Goal: Task Accomplishment & Management: Use online tool/utility

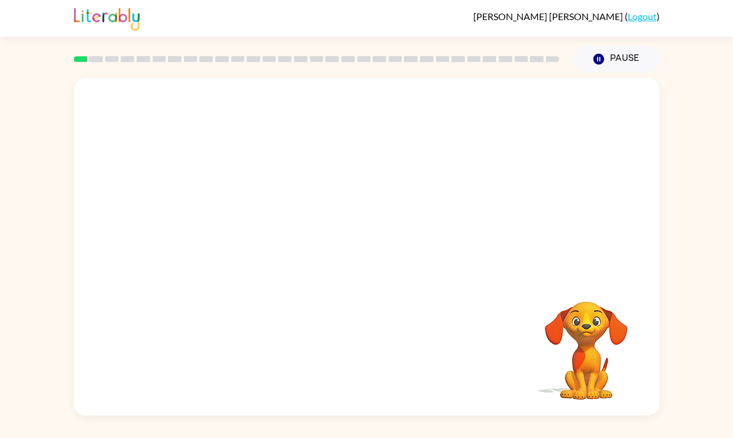
click at [666, 184] on div "Your browser must support playing .mp4 files to use Literably. Please try using…" at bounding box center [366, 244] width 733 height 343
click at [328, 184] on video "Your browser must support playing .mp4 files to use Literably. Please try using…" at bounding box center [367, 177] width 586 height 199
click at [373, 256] on icon "button" at bounding box center [366, 253] width 21 height 21
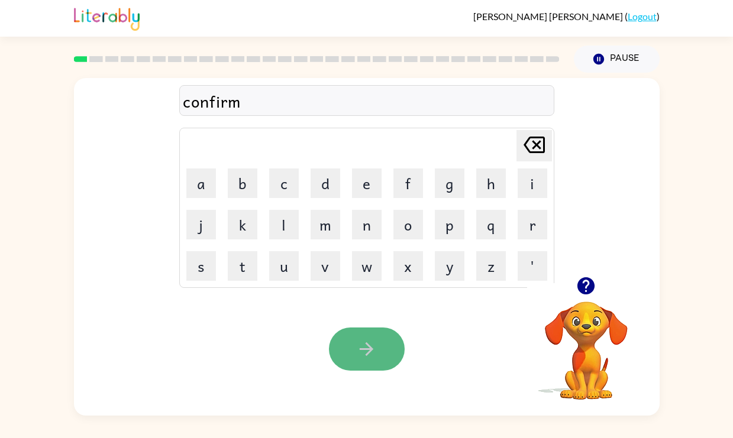
click at [357, 344] on icon "button" at bounding box center [366, 349] width 21 height 21
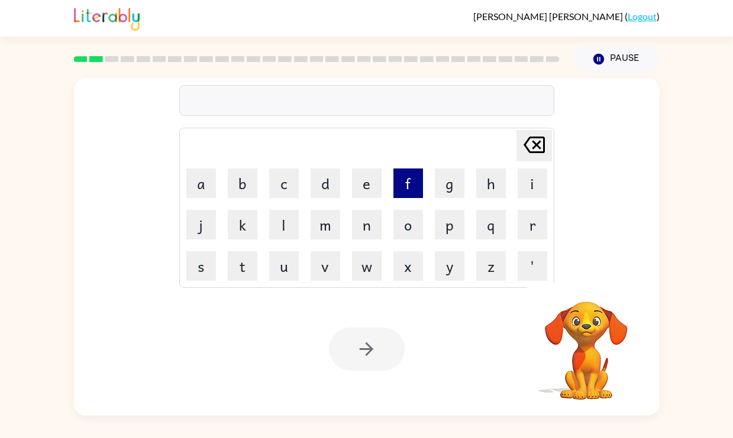
click at [406, 178] on button "f" at bounding box center [408, 184] width 30 height 30
click at [289, 226] on button "l" at bounding box center [284, 225] width 30 height 30
click at [205, 182] on button "a" at bounding box center [201, 184] width 30 height 30
click at [372, 270] on button "w" at bounding box center [367, 266] width 30 height 30
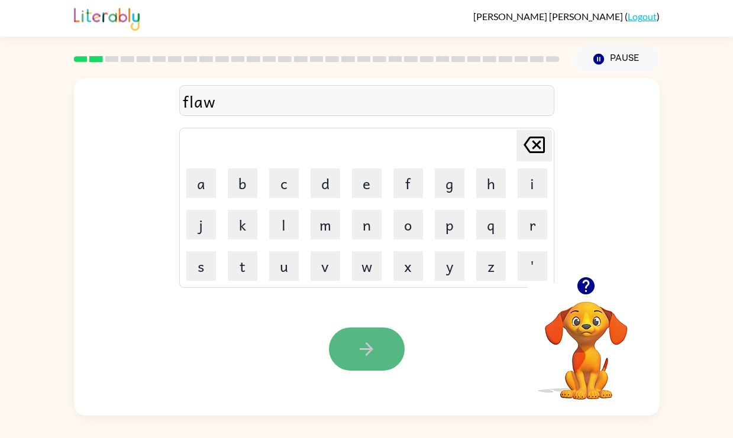
click at [365, 351] on icon "button" at bounding box center [366, 349] width 21 height 21
click at [355, 355] on button "button" at bounding box center [367, 349] width 76 height 43
click at [362, 350] on icon "button" at bounding box center [367, 350] width 14 height 14
click at [385, 340] on button "button" at bounding box center [367, 349] width 76 height 43
click at [383, 366] on button "button" at bounding box center [367, 349] width 76 height 43
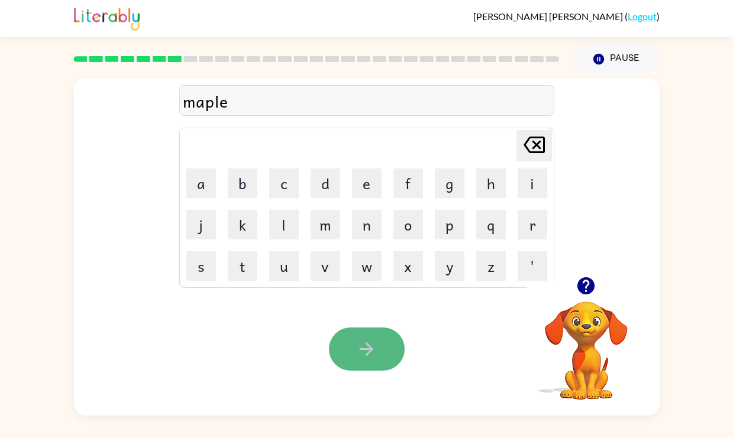
click at [372, 351] on icon "button" at bounding box center [366, 349] width 21 height 21
click at [380, 352] on button "button" at bounding box center [367, 349] width 76 height 43
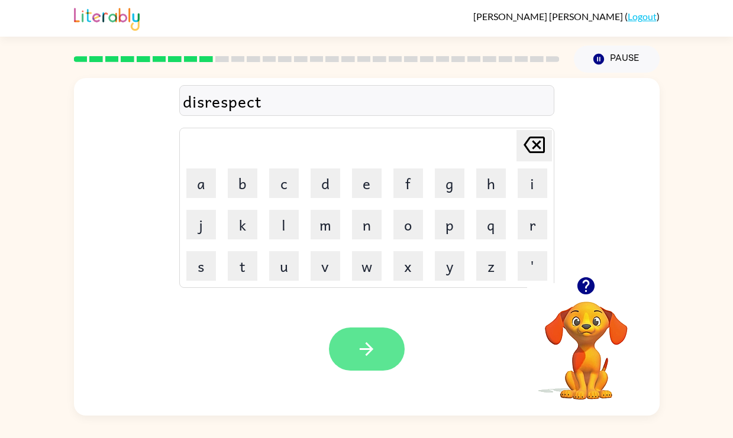
click at [360, 362] on button "button" at bounding box center [367, 349] width 76 height 43
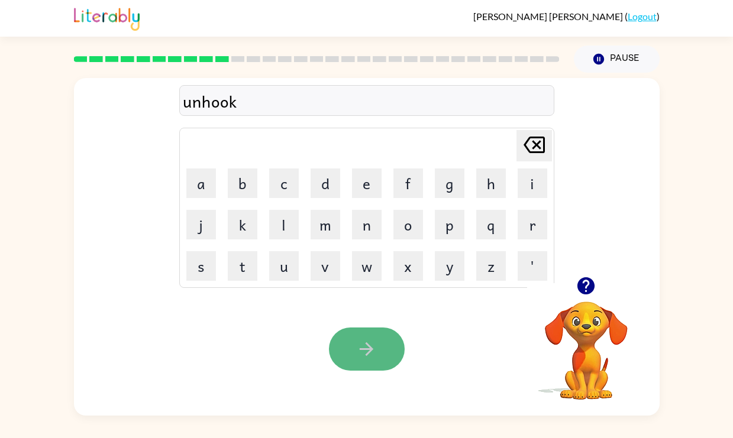
click at [344, 359] on button "button" at bounding box center [367, 349] width 76 height 43
click at [374, 352] on icon "button" at bounding box center [366, 349] width 21 height 21
click at [369, 353] on icon "button" at bounding box center [367, 350] width 14 height 14
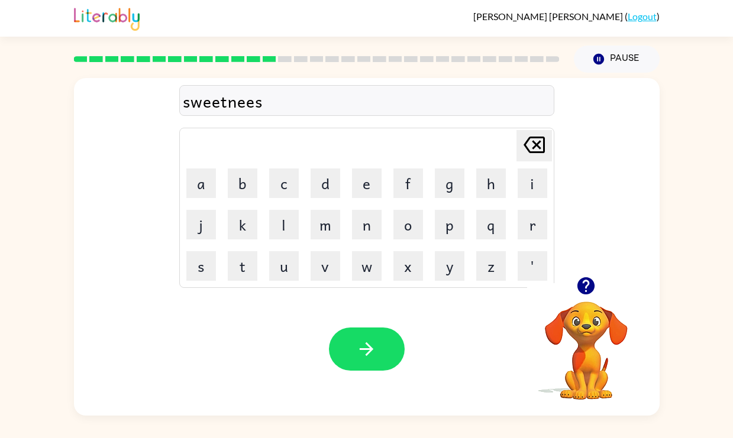
click at [369, 353] on icon "button" at bounding box center [367, 350] width 14 height 14
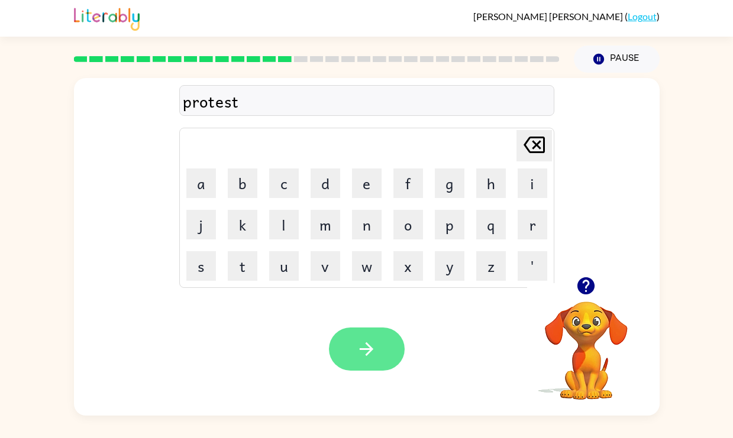
click at [375, 356] on icon "button" at bounding box center [366, 349] width 21 height 21
click at [366, 343] on icon "button" at bounding box center [367, 350] width 14 height 14
click at [366, 349] on icon "button" at bounding box center [366, 349] width 21 height 21
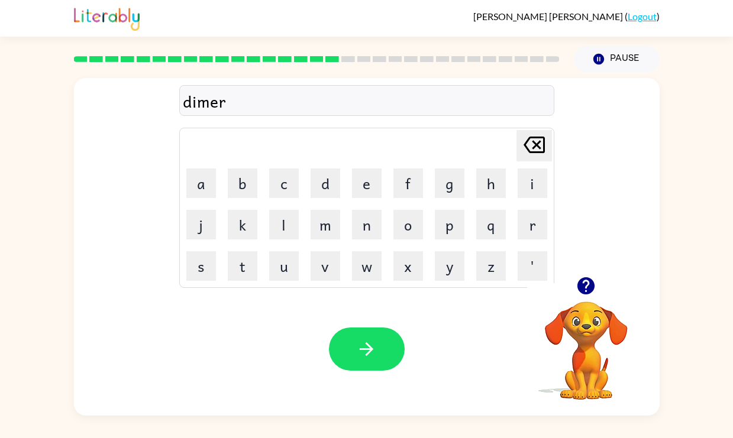
click at [363, 349] on icon "button" at bounding box center [366, 349] width 21 height 21
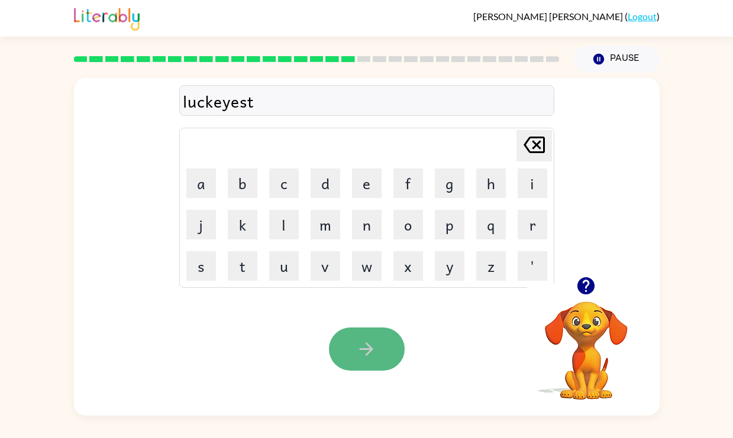
click at [366, 347] on icon "button" at bounding box center [366, 349] width 21 height 21
click at [369, 344] on icon "button" at bounding box center [366, 349] width 21 height 21
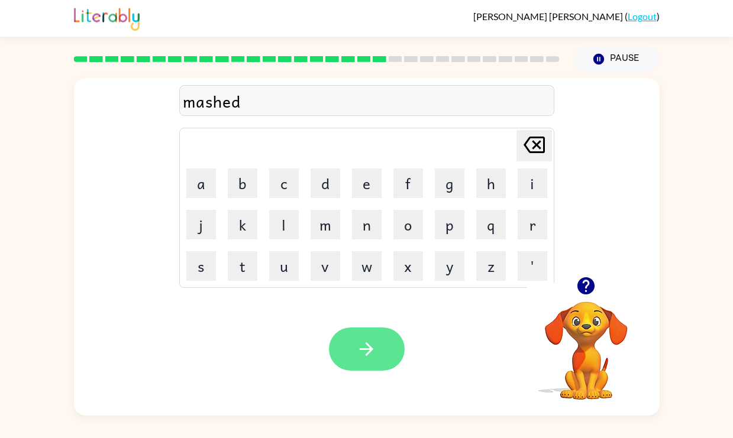
click at [371, 344] on icon "button" at bounding box center [366, 349] width 21 height 21
click at [370, 340] on icon "button" at bounding box center [366, 349] width 21 height 21
click at [371, 357] on icon "button" at bounding box center [366, 349] width 21 height 21
click at [376, 357] on icon "button" at bounding box center [366, 349] width 21 height 21
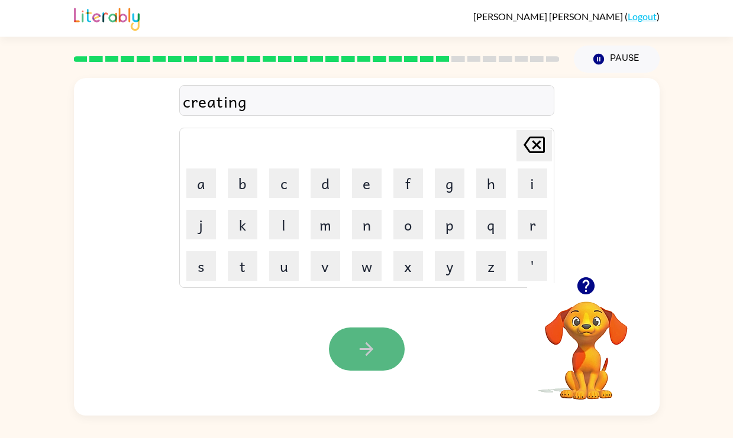
click at [350, 350] on button "button" at bounding box center [367, 349] width 76 height 43
click at [363, 356] on icon "button" at bounding box center [366, 349] width 21 height 21
click at [365, 350] on icon "button" at bounding box center [366, 349] width 21 height 21
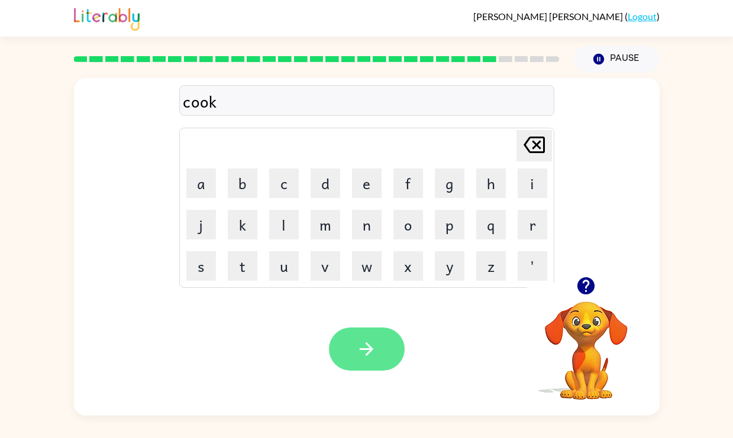
click at [365, 349] on icon "button" at bounding box center [366, 349] width 21 height 21
click at [374, 340] on icon "button" at bounding box center [366, 349] width 21 height 21
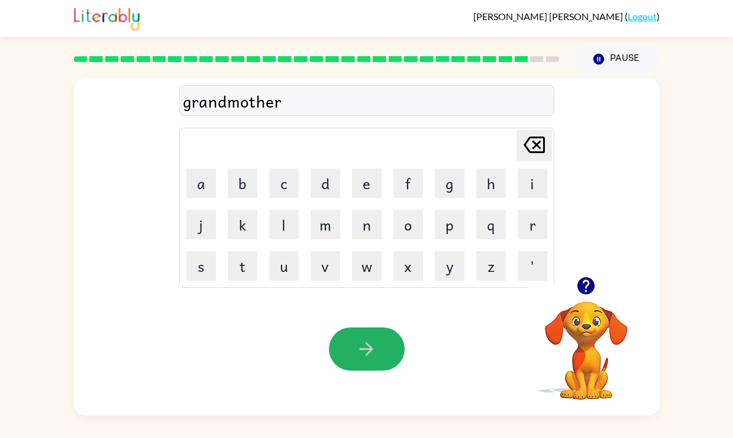
click at [370, 366] on button "button" at bounding box center [367, 349] width 76 height 43
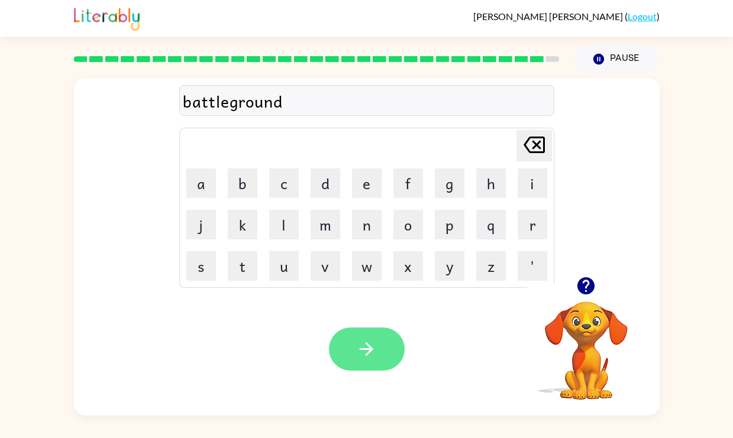
click at [357, 347] on icon "button" at bounding box center [366, 349] width 21 height 21
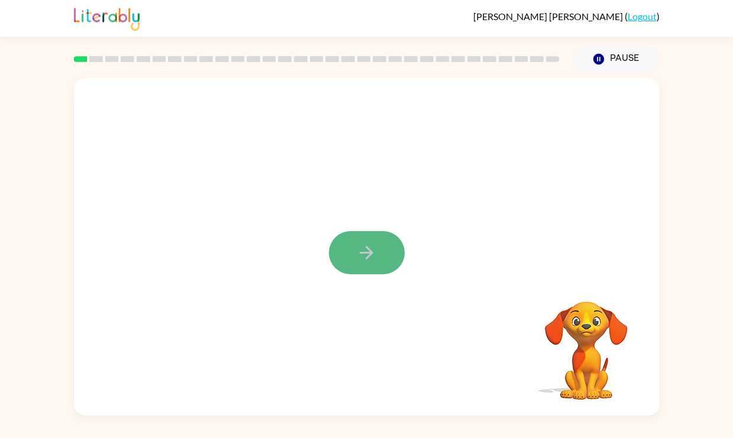
click at [367, 253] on icon "button" at bounding box center [367, 253] width 14 height 14
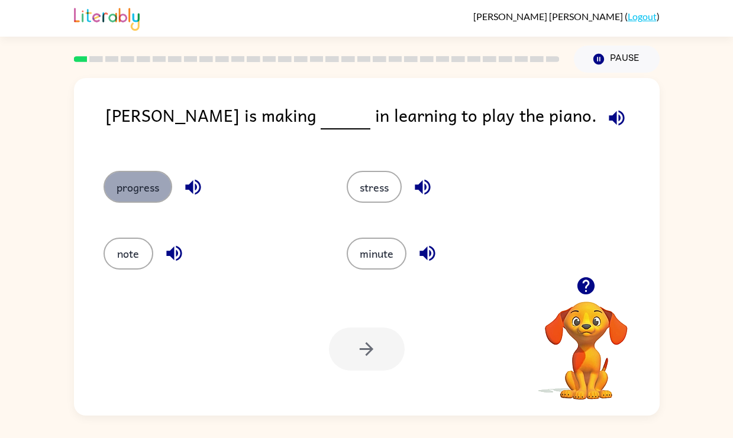
click at [132, 183] on button "progress" at bounding box center [138, 187] width 69 height 32
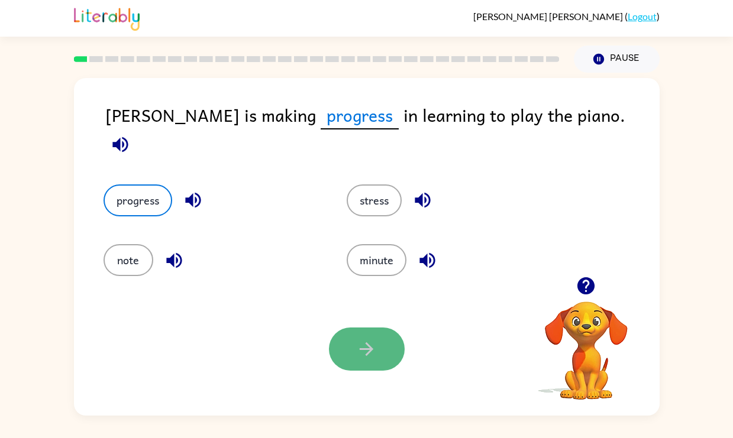
click at [358, 352] on icon "button" at bounding box center [366, 349] width 21 height 21
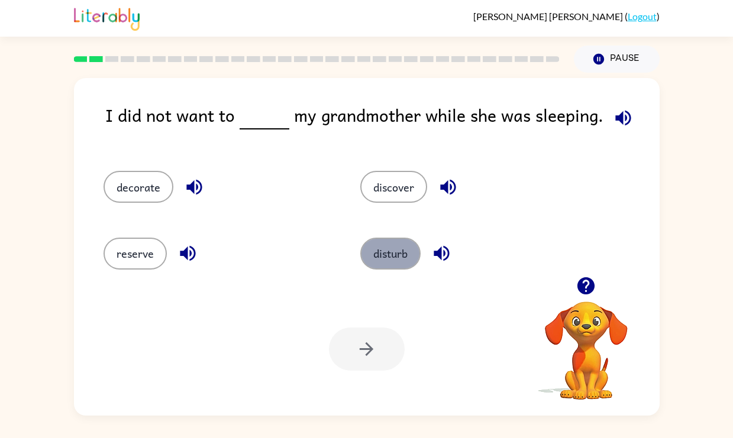
click at [393, 251] on button "disturb" at bounding box center [390, 254] width 60 height 32
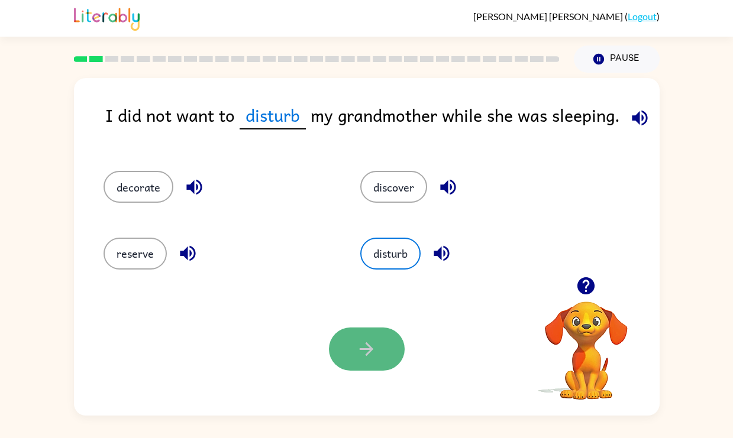
click at [364, 343] on icon "button" at bounding box center [366, 349] width 21 height 21
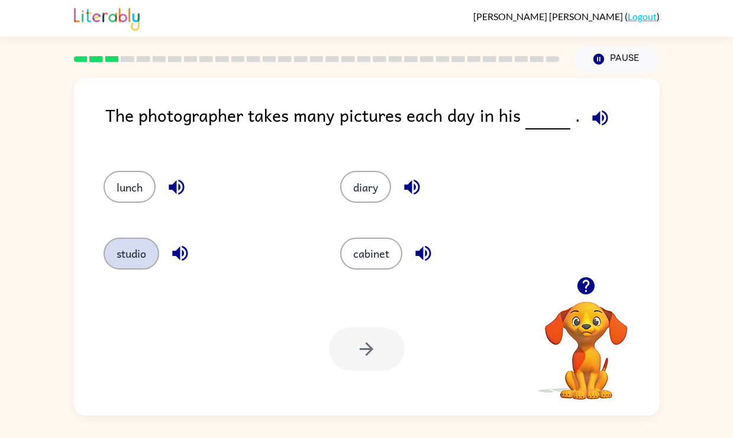
click at [143, 251] on button "studio" at bounding box center [132, 254] width 56 height 32
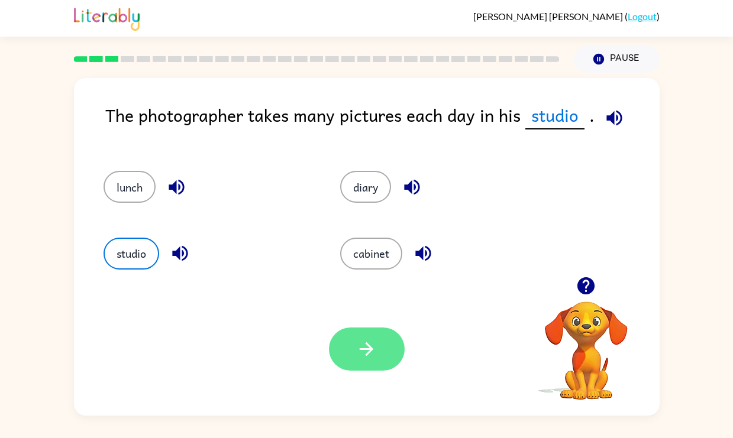
click at [356, 332] on button "button" at bounding box center [367, 349] width 76 height 43
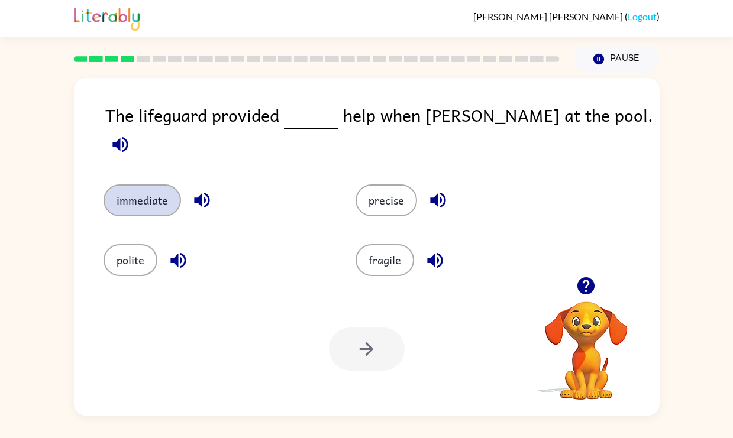
click at [164, 188] on button "immediate" at bounding box center [143, 201] width 78 height 32
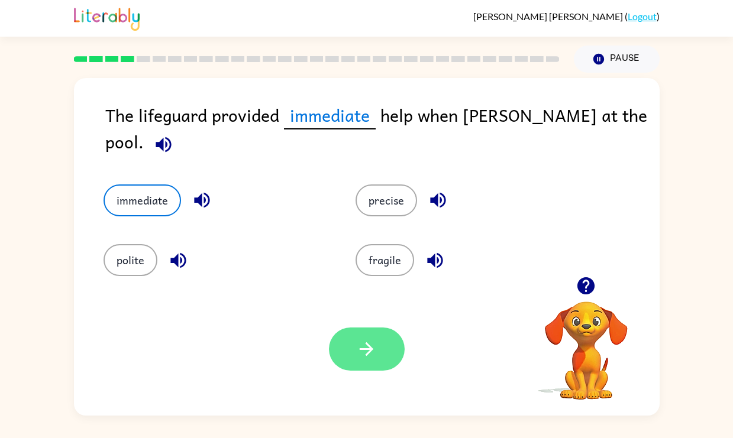
click at [366, 343] on icon "button" at bounding box center [367, 350] width 14 height 14
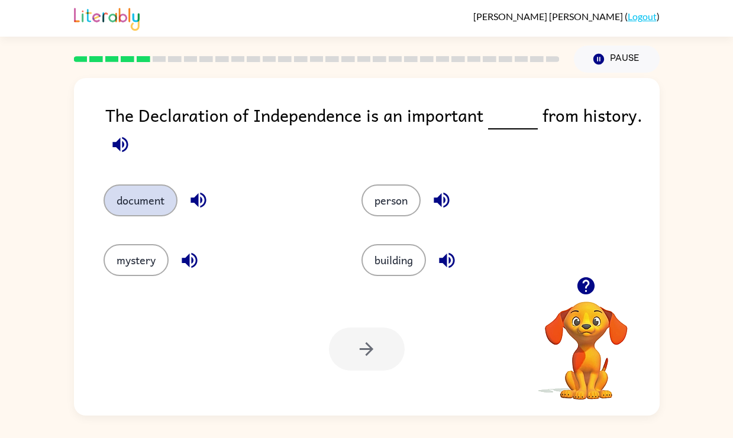
click at [156, 204] on button "document" at bounding box center [141, 201] width 74 height 32
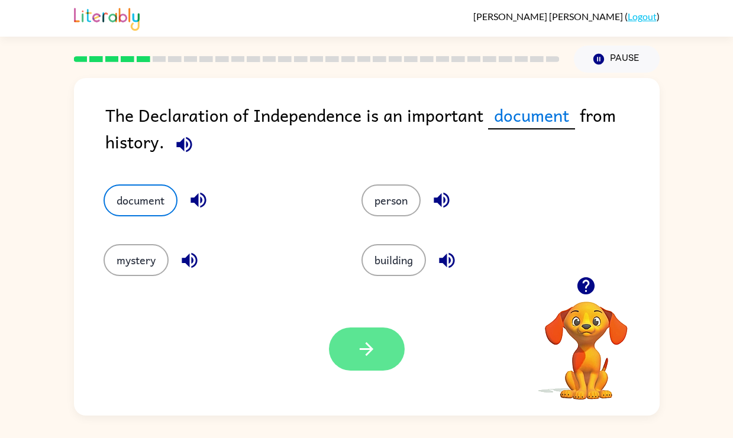
click at [368, 339] on icon "button" at bounding box center [366, 349] width 21 height 21
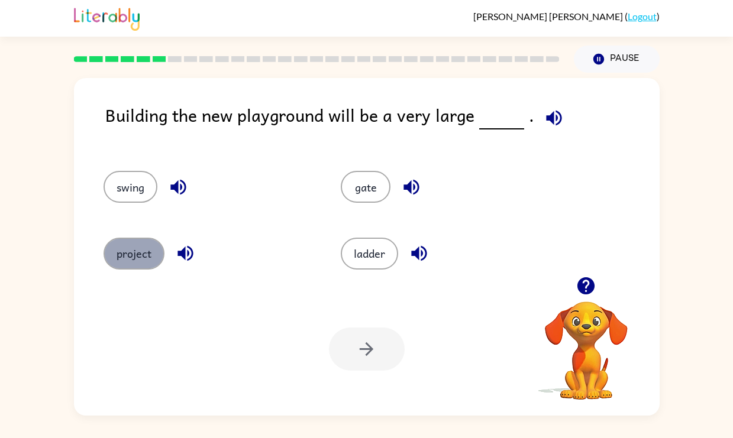
click at [143, 254] on button "project" at bounding box center [134, 254] width 61 height 32
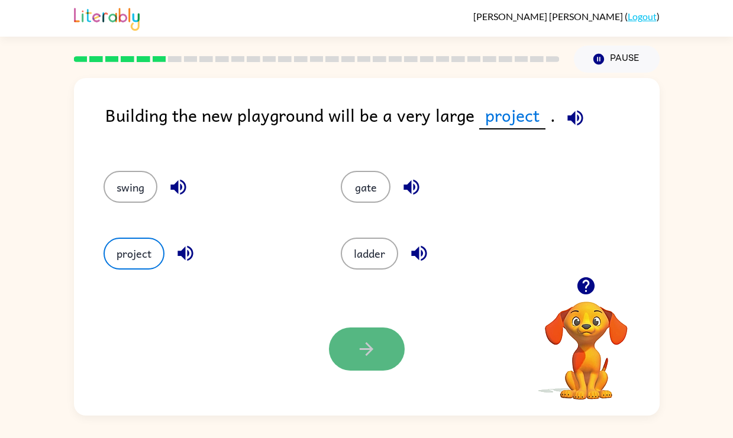
click at [357, 345] on icon "button" at bounding box center [366, 349] width 21 height 21
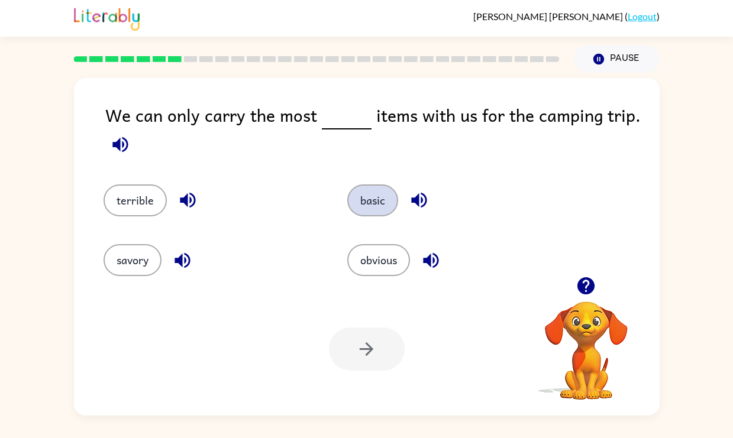
click at [378, 205] on button "basic" at bounding box center [372, 201] width 51 height 32
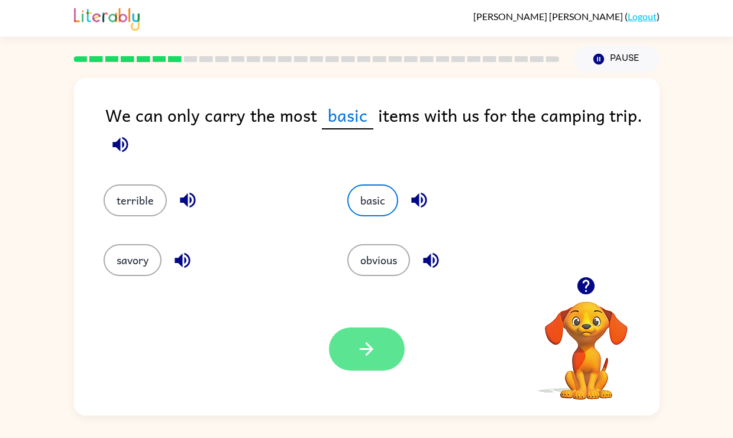
click at [375, 343] on icon "button" at bounding box center [366, 349] width 21 height 21
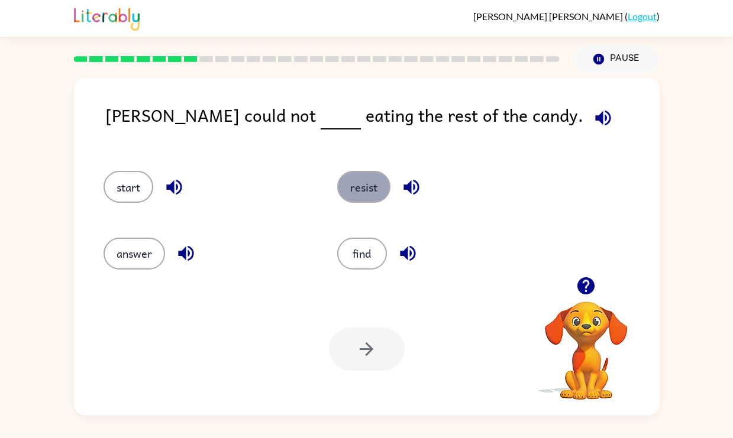
click at [364, 193] on button "resist" at bounding box center [363, 187] width 53 height 32
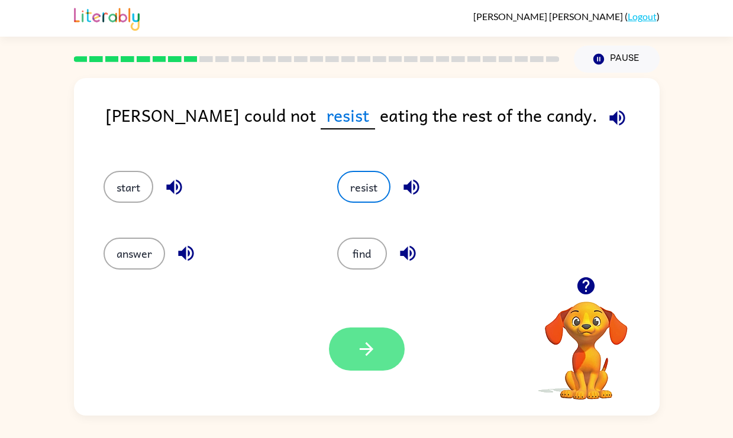
click at [366, 343] on icon "button" at bounding box center [366, 349] width 21 height 21
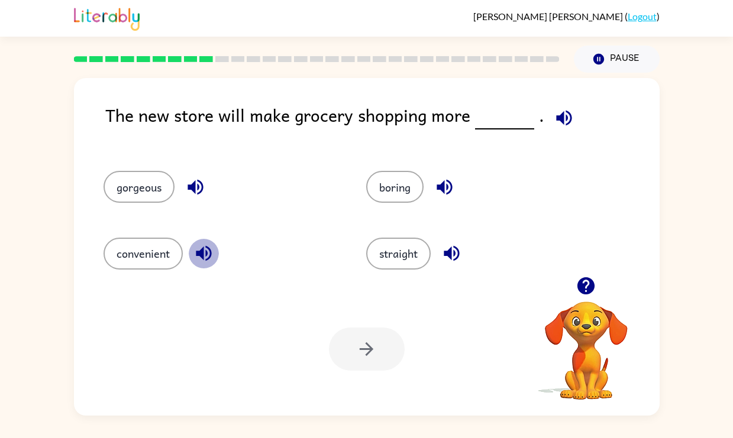
click at [206, 256] on icon "button" at bounding box center [203, 253] width 15 height 15
click at [195, 180] on icon "button" at bounding box center [195, 187] width 15 height 15
click at [449, 189] on icon "button" at bounding box center [444, 187] width 21 height 21
click at [449, 259] on icon "button" at bounding box center [451, 253] width 21 height 21
click at [149, 255] on button "convenient" at bounding box center [143, 254] width 79 height 32
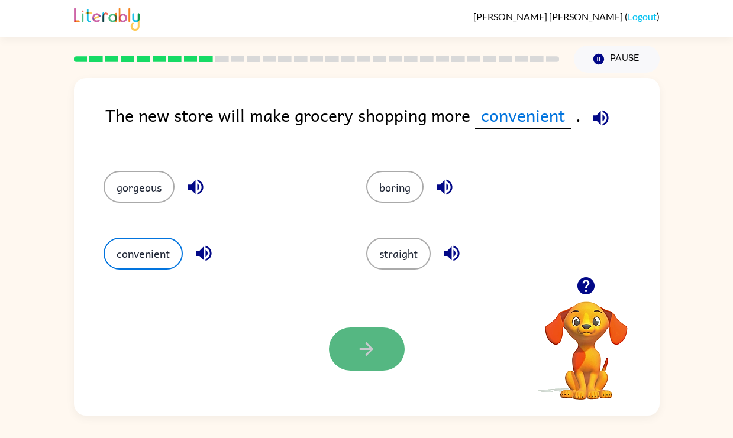
click at [339, 344] on button "button" at bounding box center [367, 349] width 76 height 43
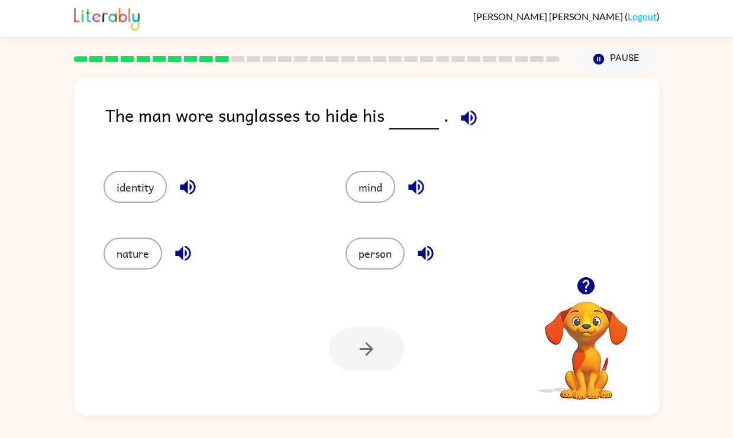
click at [466, 118] on icon "button" at bounding box center [468, 117] width 15 height 15
click at [134, 181] on button "identity" at bounding box center [135, 187] width 63 height 32
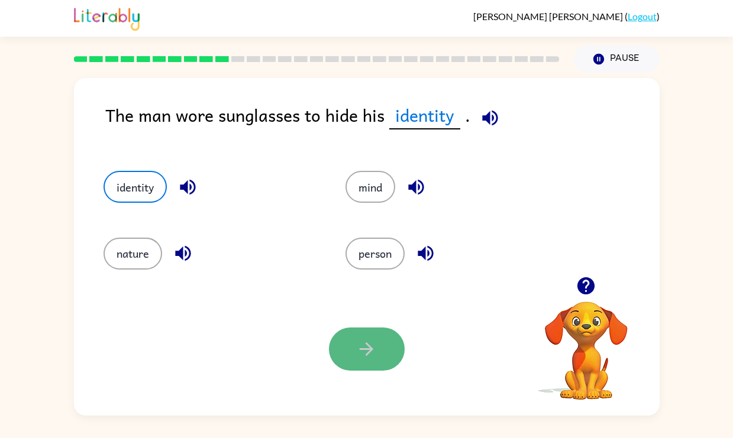
click at [368, 349] on icon "button" at bounding box center [367, 350] width 14 height 14
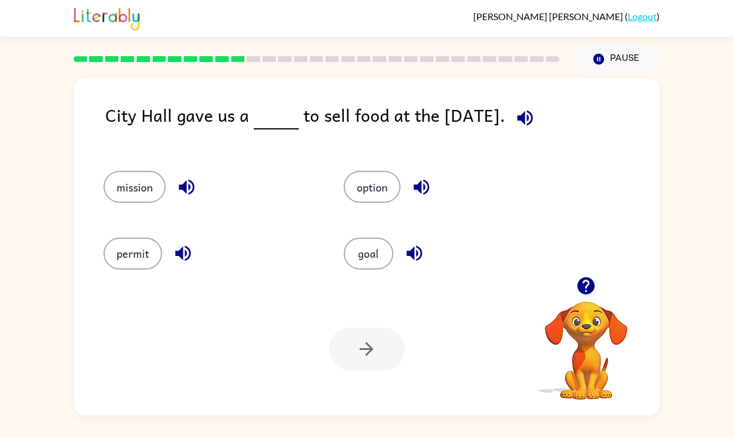
click at [404, 251] on icon "button" at bounding box center [414, 253] width 21 height 21
click at [425, 175] on button "button" at bounding box center [421, 187] width 30 height 30
click at [189, 184] on icon "button" at bounding box center [186, 187] width 21 height 21
click at [124, 185] on button "mission" at bounding box center [135, 187] width 62 height 32
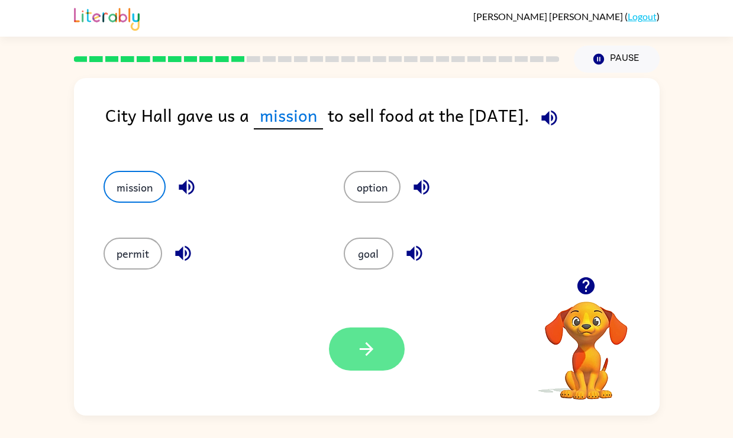
click at [364, 340] on icon "button" at bounding box center [366, 349] width 21 height 21
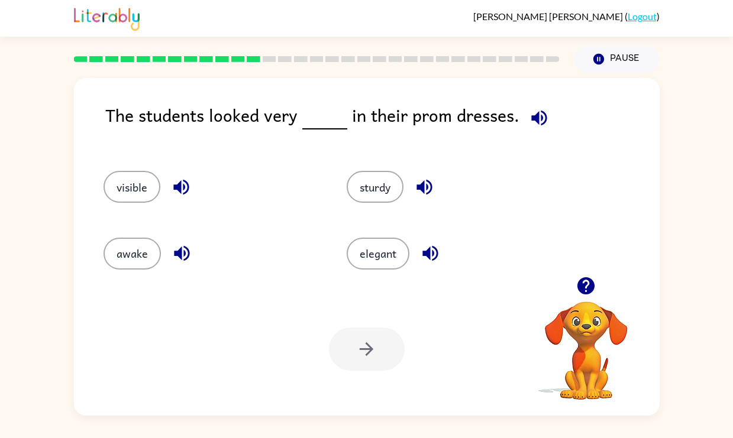
click at [446, 178] on div "sturdy" at bounding box center [455, 187] width 217 height 32
click at [435, 186] on icon "button" at bounding box center [424, 187] width 21 height 21
click at [428, 259] on icon "button" at bounding box center [430, 253] width 21 height 21
click at [196, 255] on div "awake" at bounding box center [212, 254] width 217 height 32
click at [186, 225] on div "awake" at bounding box center [203, 248] width 244 height 66
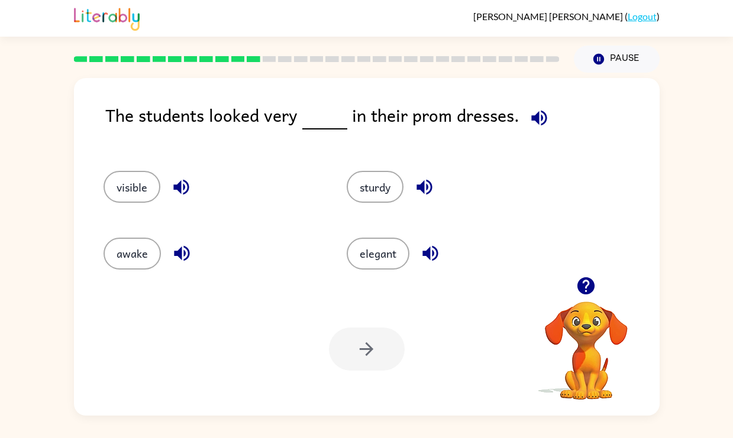
click at [189, 235] on div "awake" at bounding box center [203, 248] width 244 height 66
click at [188, 254] on icon "button" at bounding box center [181, 253] width 15 height 15
click at [181, 180] on icon "button" at bounding box center [180, 187] width 15 height 15
click at [373, 243] on button "elegant" at bounding box center [378, 254] width 63 height 32
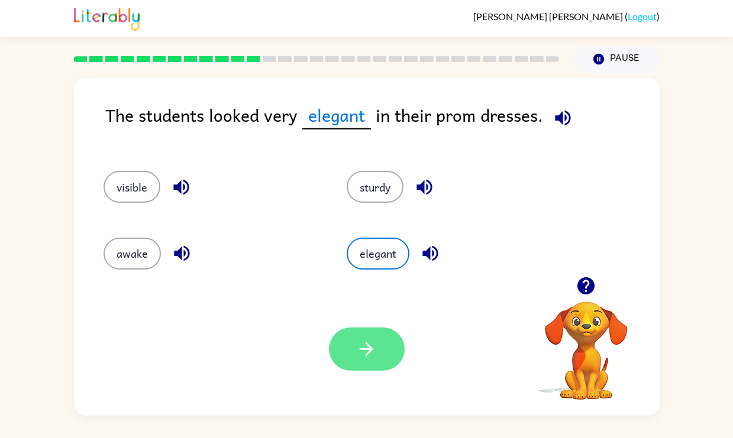
click at [366, 347] on icon "button" at bounding box center [366, 349] width 21 height 21
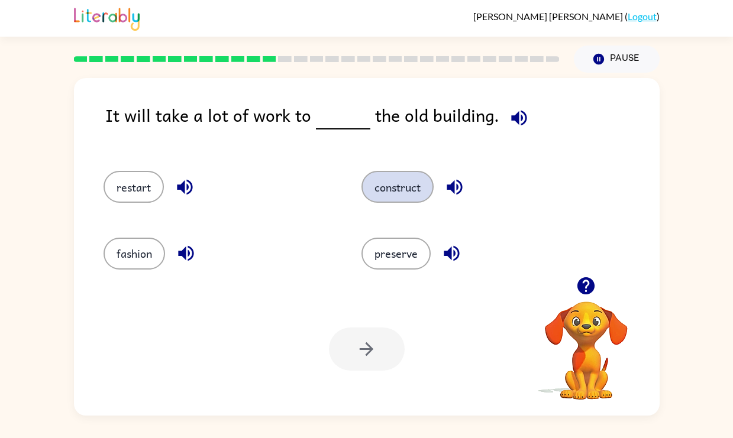
click at [400, 179] on button "construct" at bounding box center [398, 187] width 72 height 32
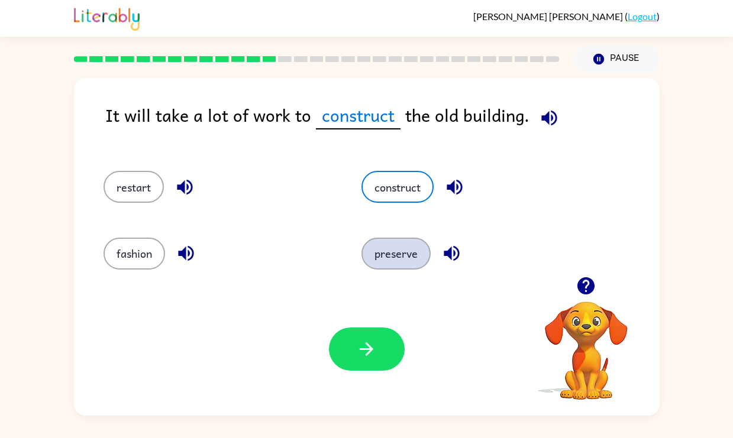
click at [389, 260] on button "preserve" at bounding box center [396, 254] width 69 height 32
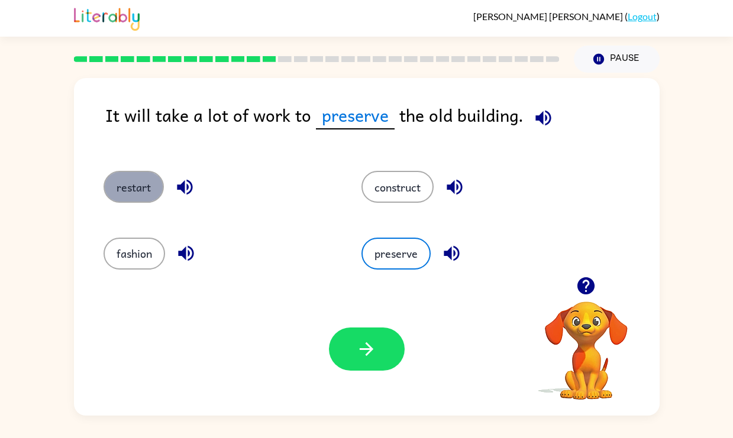
click at [133, 174] on button "restart" at bounding box center [134, 187] width 60 height 32
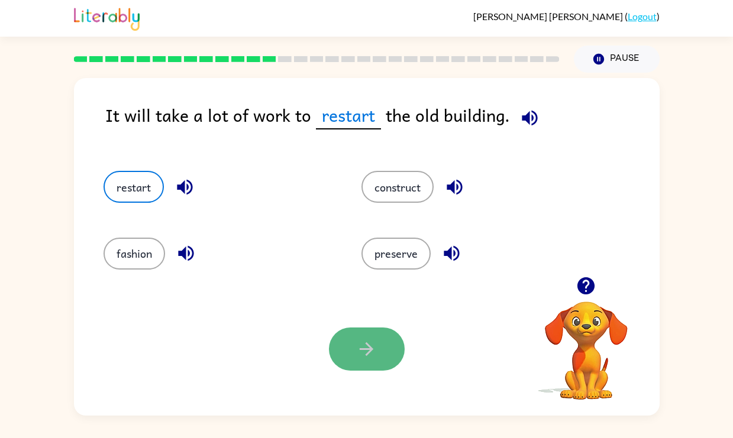
click at [373, 349] on icon "button" at bounding box center [366, 349] width 21 height 21
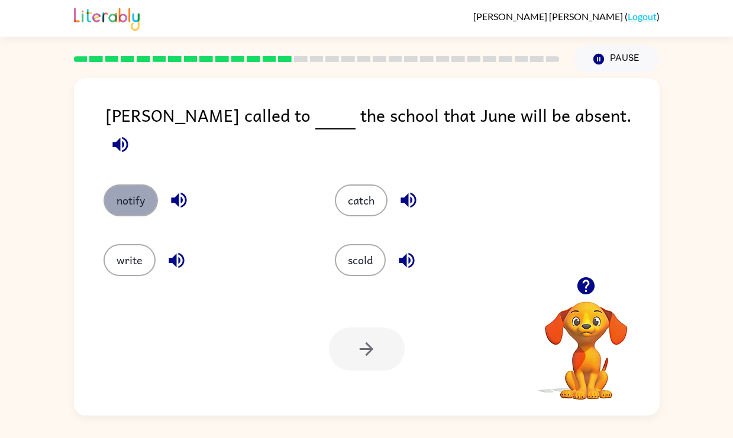
click at [135, 185] on button "notify" at bounding box center [131, 201] width 54 height 32
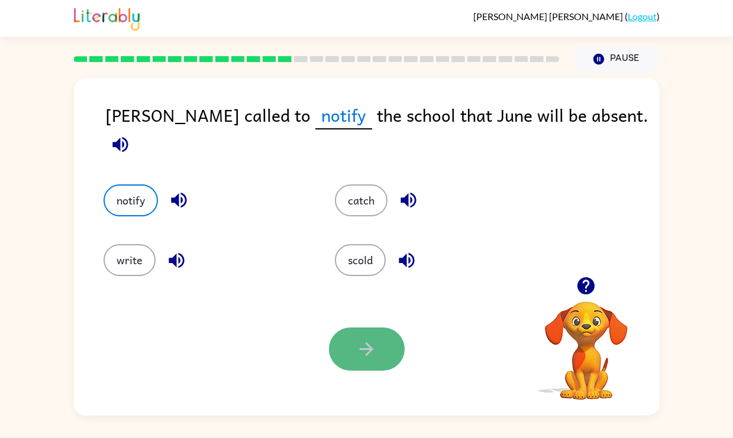
click at [374, 341] on icon "button" at bounding box center [366, 349] width 21 height 21
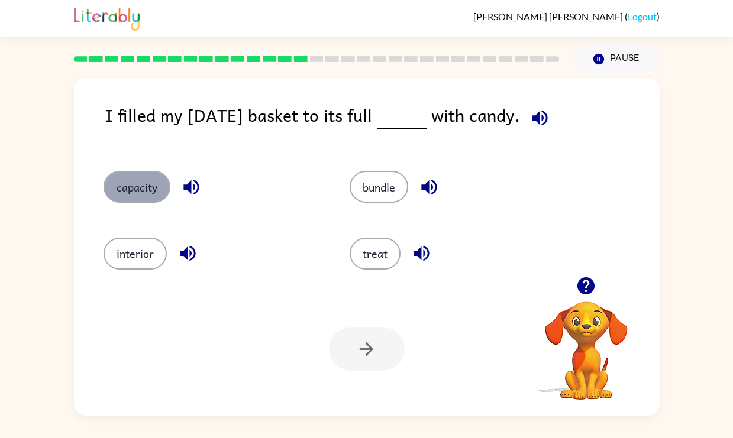
click at [133, 188] on button "capacity" at bounding box center [137, 187] width 67 height 32
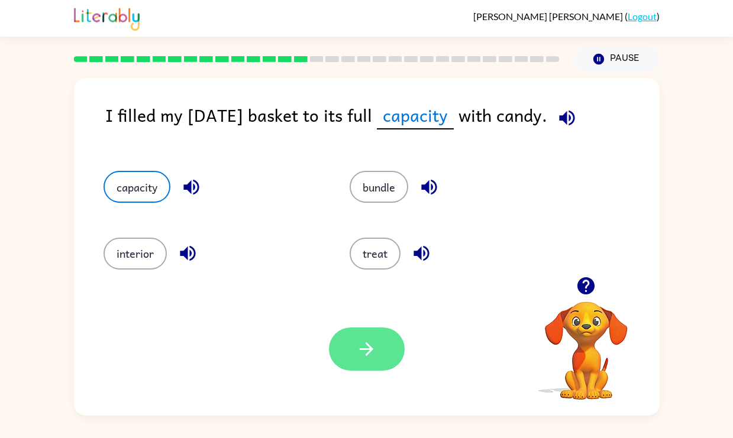
click at [389, 350] on button "button" at bounding box center [367, 349] width 76 height 43
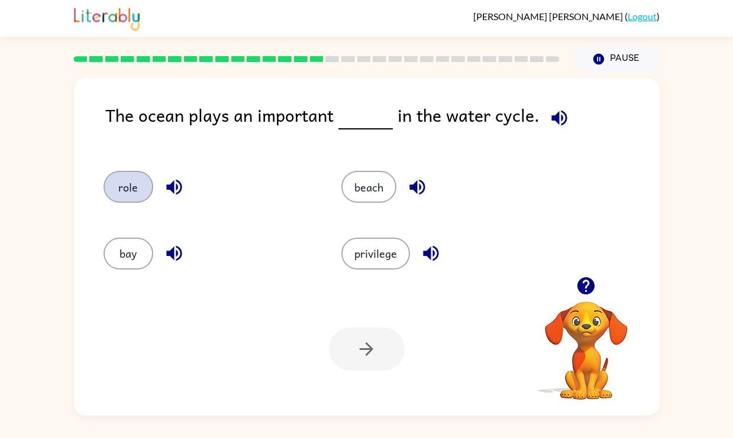
click at [129, 181] on button "role" at bounding box center [129, 187] width 50 height 32
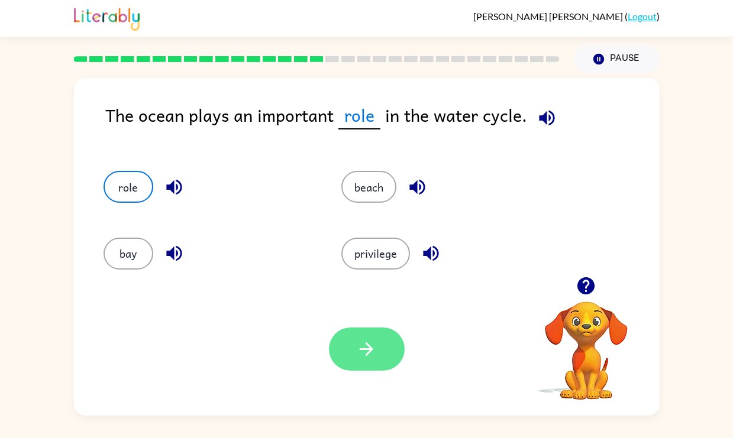
click at [371, 338] on button "button" at bounding box center [367, 349] width 76 height 43
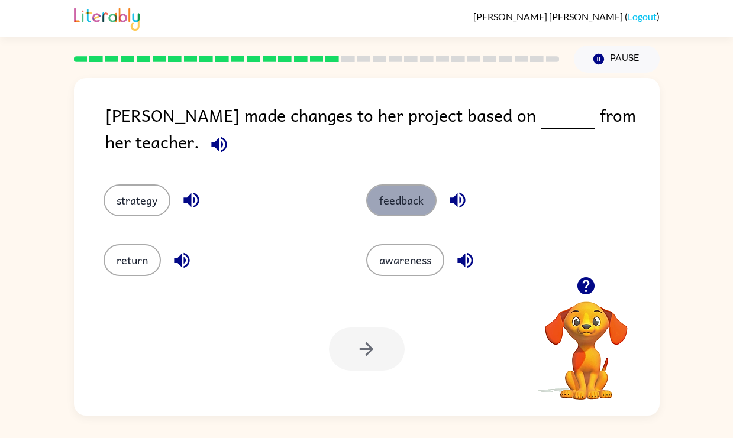
click at [388, 195] on button "feedback" at bounding box center [401, 201] width 70 height 32
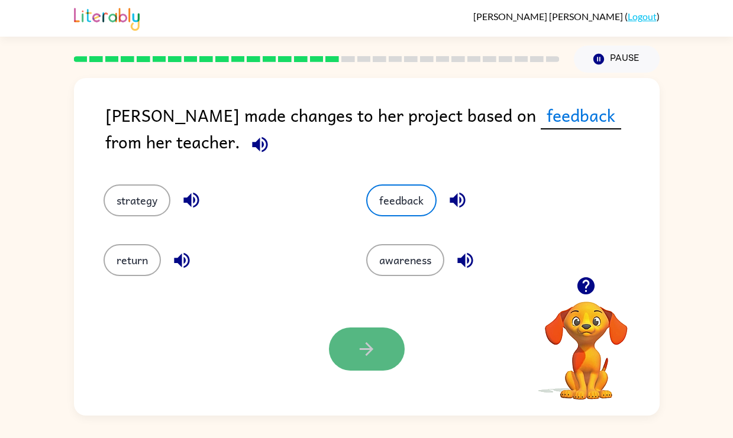
click at [365, 341] on icon "button" at bounding box center [366, 349] width 21 height 21
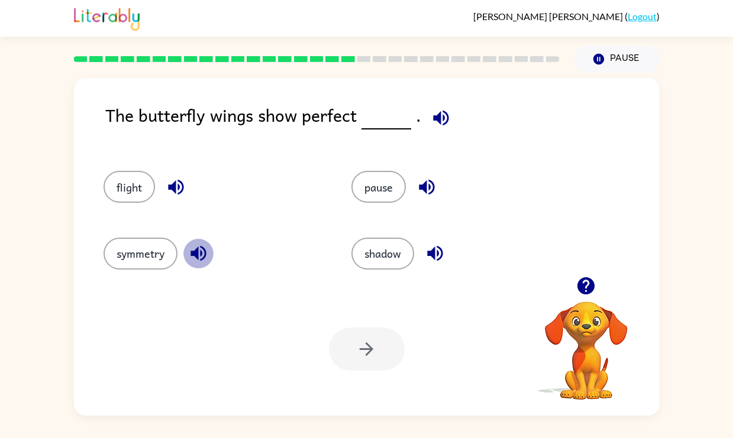
click at [193, 253] on icon "button" at bounding box center [198, 253] width 15 height 15
click at [438, 251] on icon "button" at bounding box center [434, 253] width 15 height 15
click at [424, 178] on icon "button" at bounding box center [427, 187] width 21 height 21
click at [183, 188] on icon "button" at bounding box center [175, 187] width 15 height 15
click at [204, 263] on icon "button" at bounding box center [198, 253] width 21 height 21
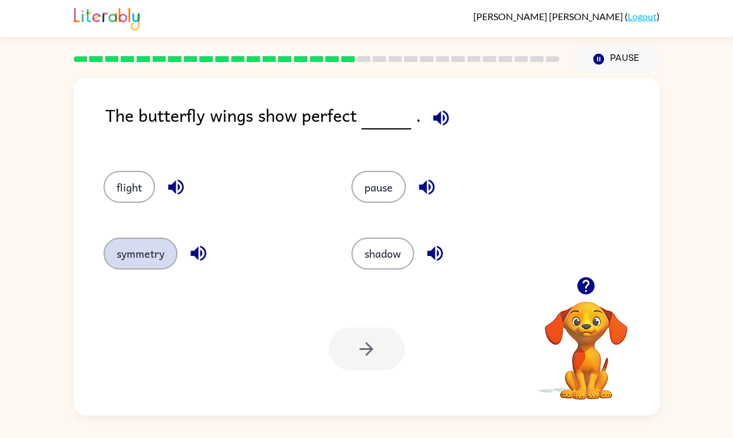
click at [149, 253] on button "symmetry" at bounding box center [141, 254] width 74 height 32
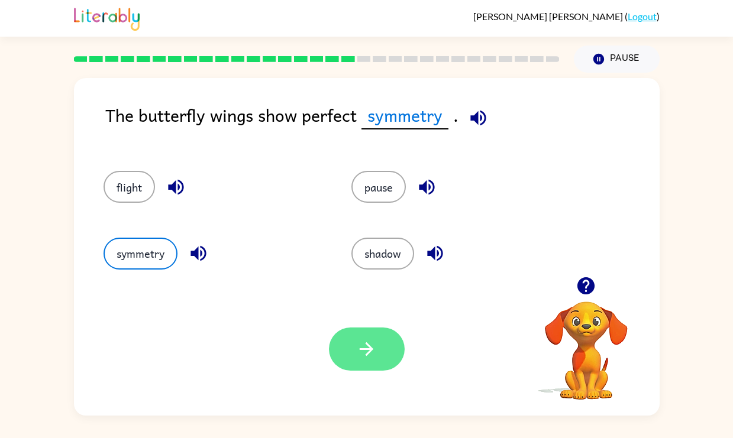
click at [365, 354] on icon "button" at bounding box center [366, 349] width 21 height 21
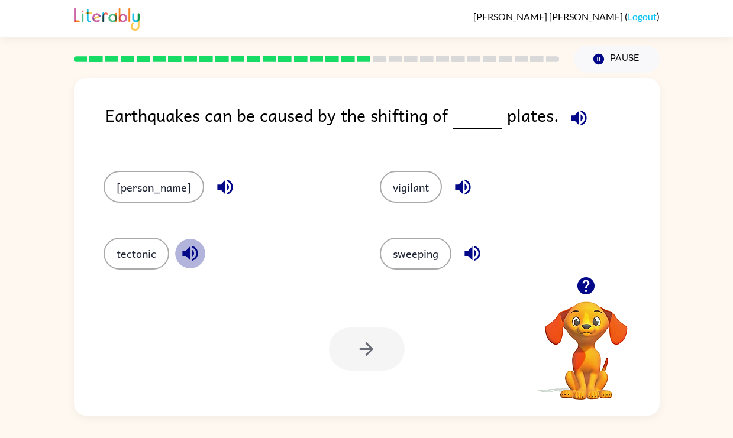
click at [182, 252] on icon "button" at bounding box center [190, 253] width 21 height 21
click at [453, 187] on icon "button" at bounding box center [463, 187] width 21 height 21
click at [462, 250] on icon "button" at bounding box center [472, 253] width 21 height 21
click at [455, 183] on icon "button" at bounding box center [462, 187] width 15 height 15
click at [384, 192] on button "vigilant" at bounding box center [411, 187] width 62 height 32
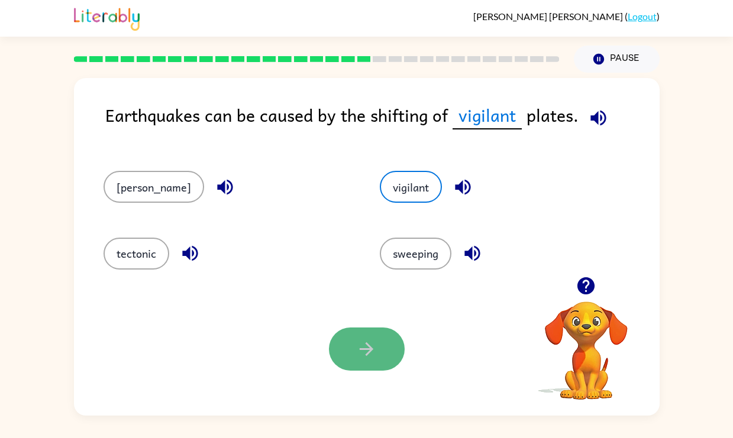
click at [383, 340] on button "button" at bounding box center [367, 349] width 76 height 43
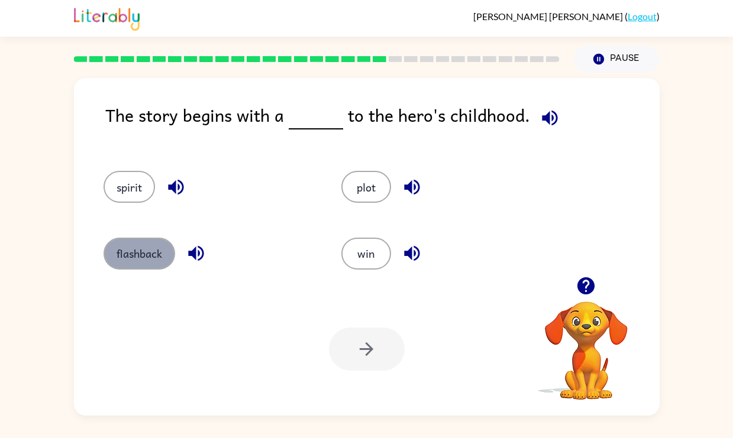
click at [131, 254] on button "flashback" at bounding box center [140, 254] width 72 height 32
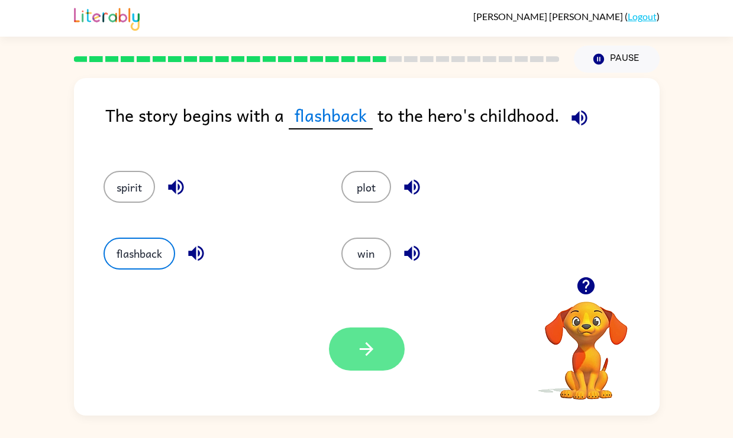
click at [359, 344] on icon "button" at bounding box center [366, 349] width 21 height 21
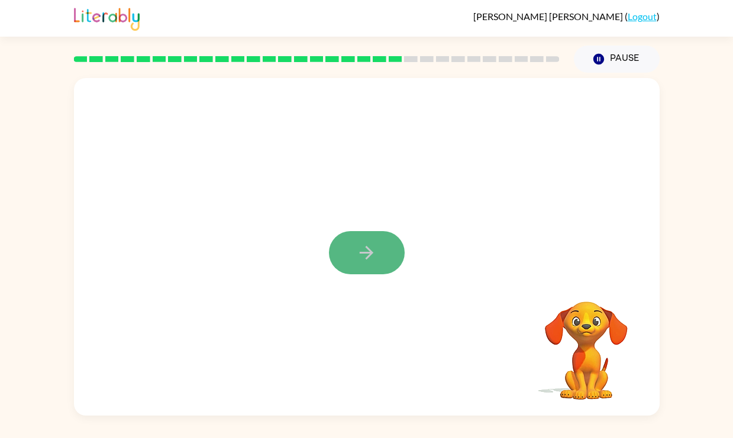
click at [366, 251] on icon "button" at bounding box center [366, 253] width 21 height 21
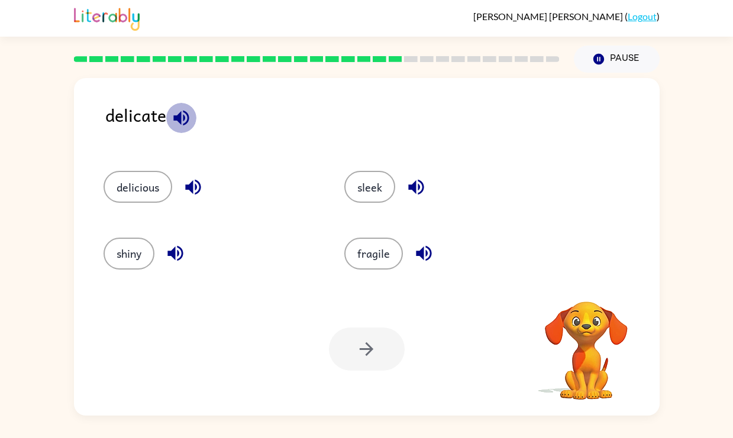
click at [183, 117] on icon "button" at bounding box center [180, 117] width 15 height 15
click at [378, 256] on button "fragile" at bounding box center [373, 254] width 59 height 32
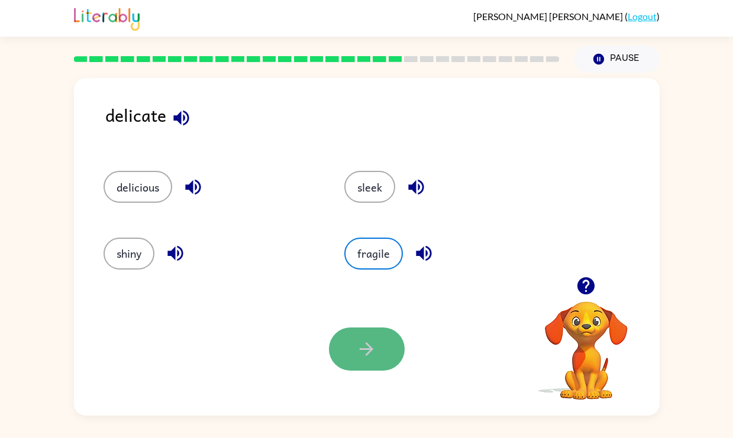
click at [362, 341] on icon "button" at bounding box center [366, 349] width 21 height 21
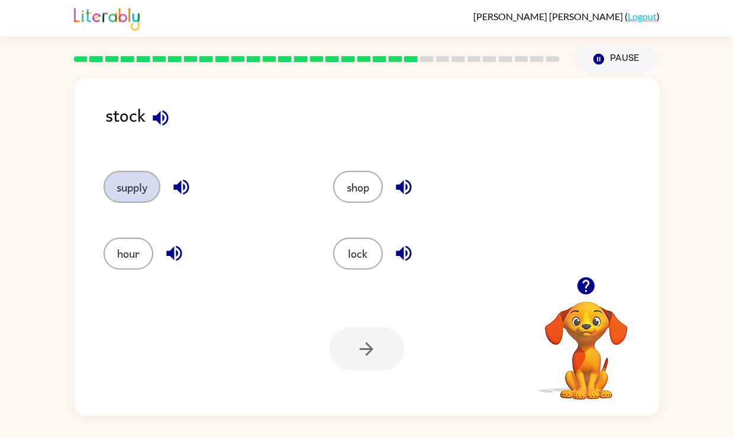
click at [132, 188] on button "supply" at bounding box center [132, 187] width 57 height 32
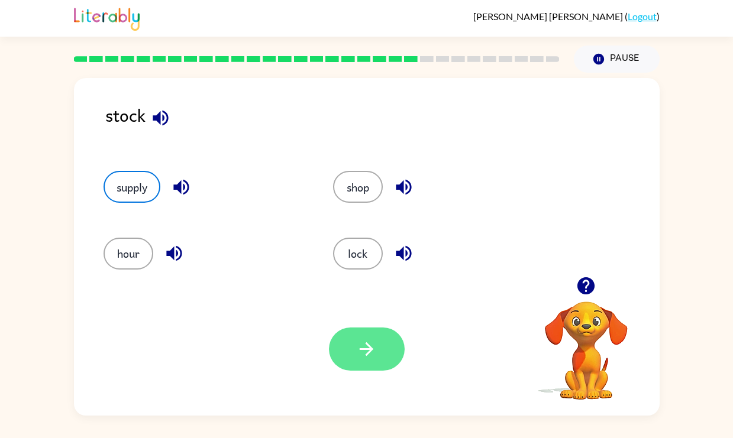
click at [378, 349] on button "button" at bounding box center [367, 349] width 76 height 43
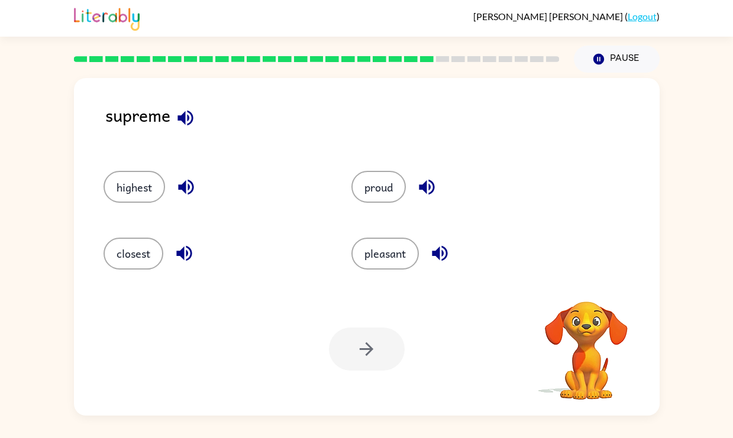
click at [198, 115] on button "button" at bounding box center [185, 118] width 30 height 30
click at [135, 188] on button "highest" at bounding box center [135, 187] width 62 height 32
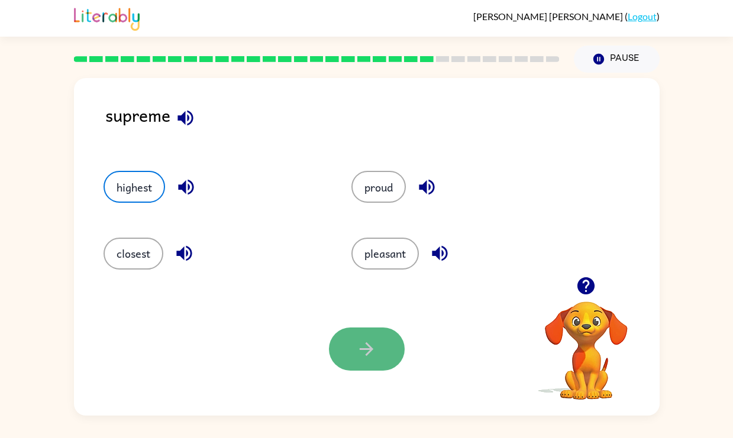
click at [369, 343] on icon "button" at bounding box center [366, 349] width 21 height 21
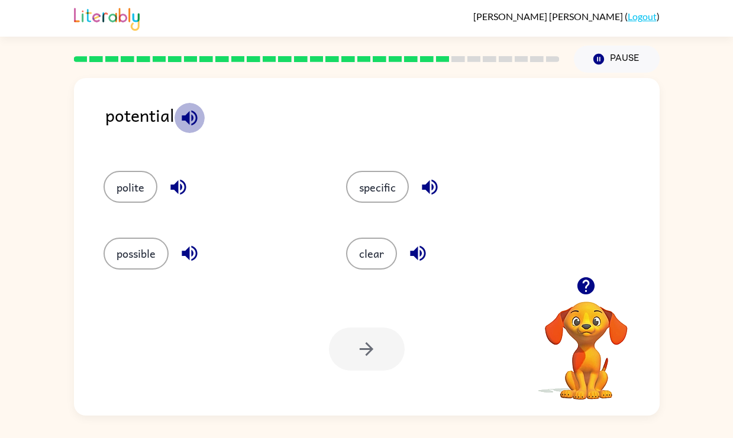
click at [191, 119] on icon "button" at bounding box center [189, 118] width 21 height 21
click at [141, 255] on button "possible" at bounding box center [136, 254] width 65 height 32
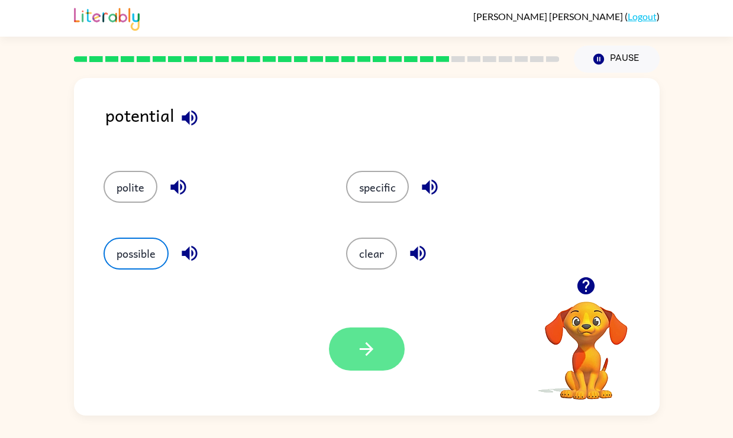
click at [383, 353] on button "button" at bounding box center [367, 349] width 76 height 43
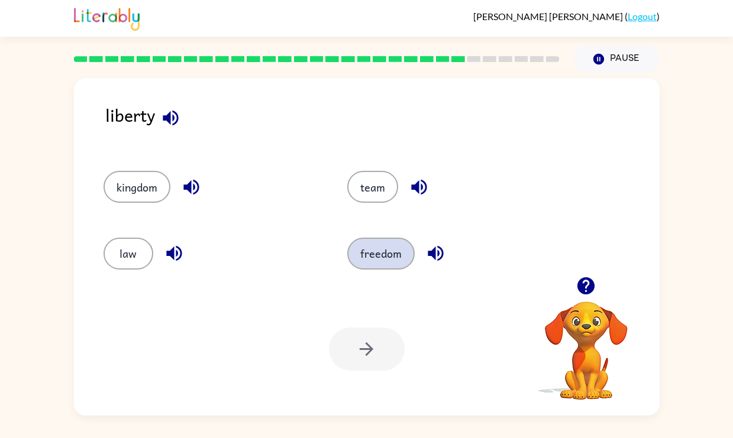
click at [370, 256] on button "freedom" at bounding box center [380, 254] width 67 height 32
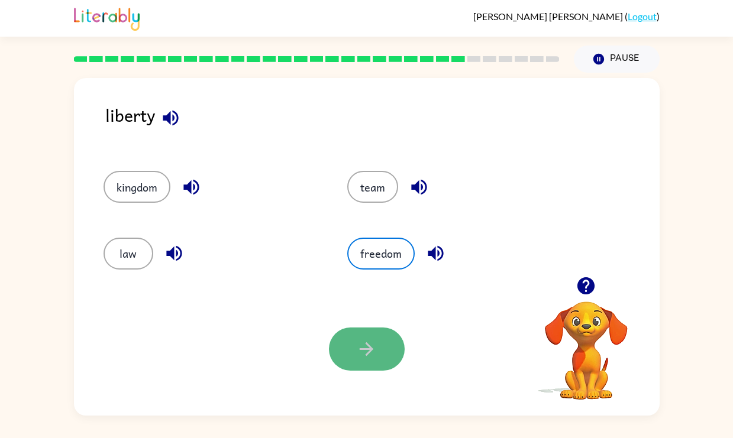
click at [338, 340] on button "button" at bounding box center [367, 349] width 76 height 43
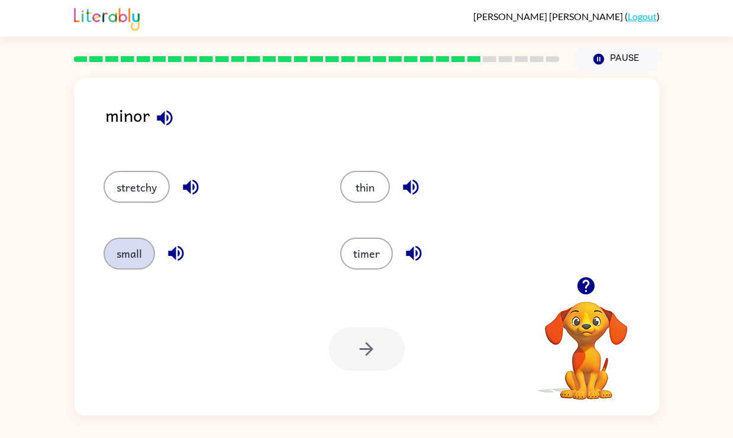
click at [123, 262] on button "small" at bounding box center [129, 254] width 51 height 32
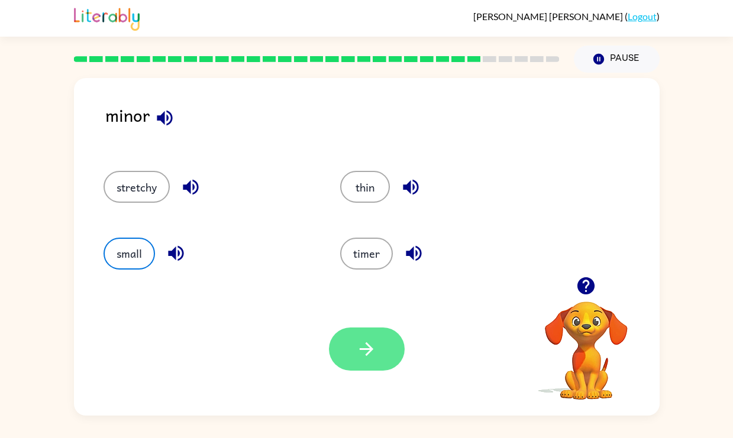
click at [376, 362] on button "button" at bounding box center [367, 349] width 76 height 43
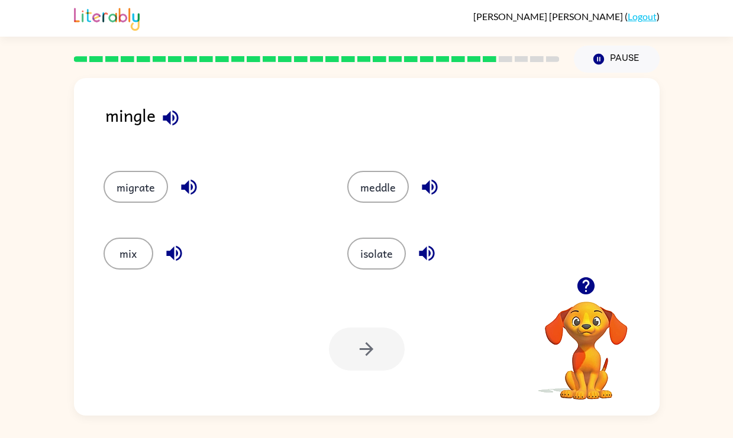
click at [170, 118] on icon "button" at bounding box center [170, 117] width 15 height 15
click at [362, 257] on button "isolate" at bounding box center [376, 254] width 59 height 32
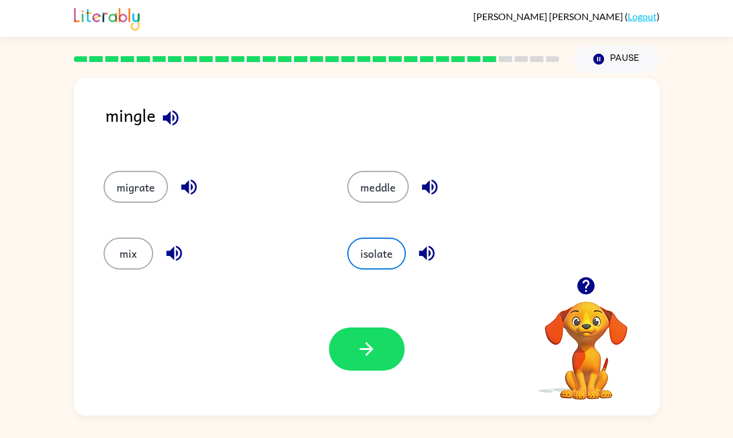
click at [426, 253] on icon "button" at bounding box center [426, 253] width 15 height 15
click at [428, 185] on icon "button" at bounding box center [429, 187] width 15 height 15
click at [188, 181] on icon "button" at bounding box center [188, 187] width 15 height 15
click at [366, 337] on button "button" at bounding box center [367, 349] width 76 height 43
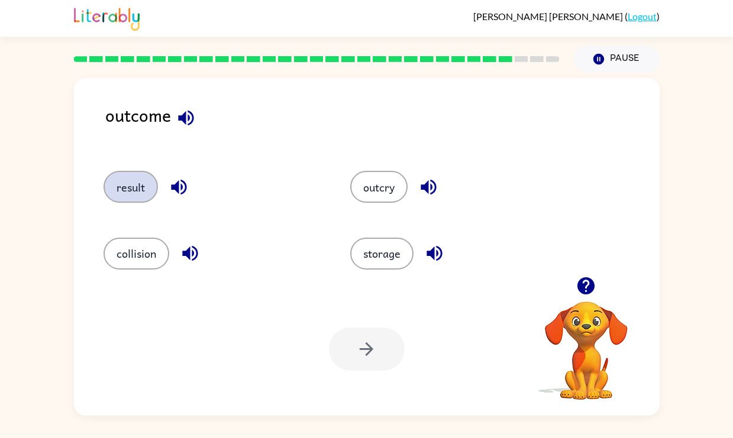
click at [135, 185] on button "result" at bounding box center [131, 187] width 54 height 32
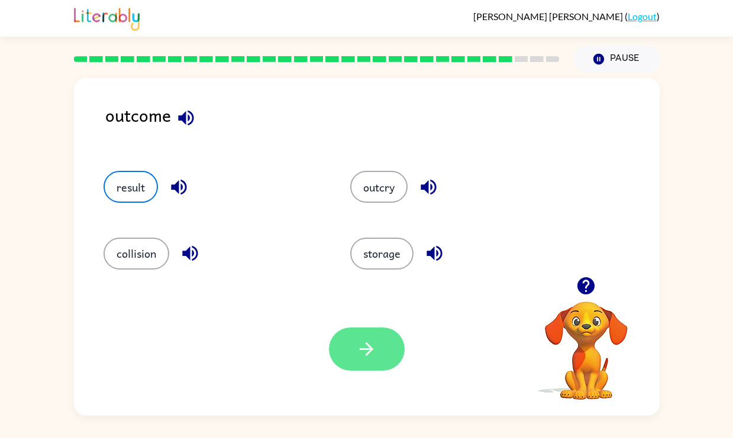
click at [354, 352] on button "button" at bounding box center [367, 349] width 76 height 43
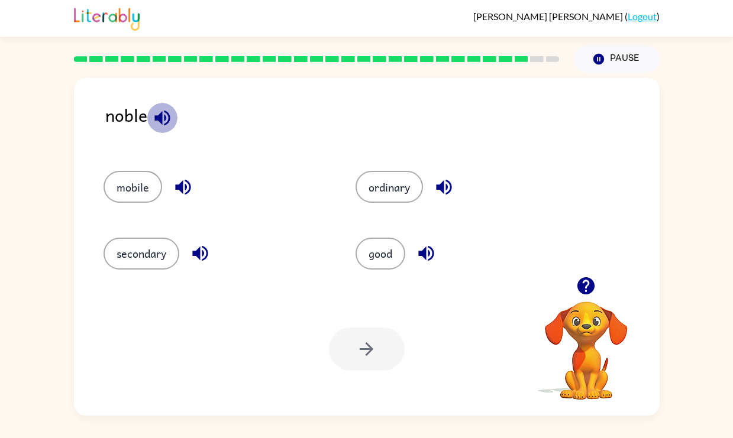
click at [162, 124] on icon "button" at bounding box center [161, 117] width 15 height 15
click at [389, 243] on button "good" at bounding box center [381, 254] width 50 height 32
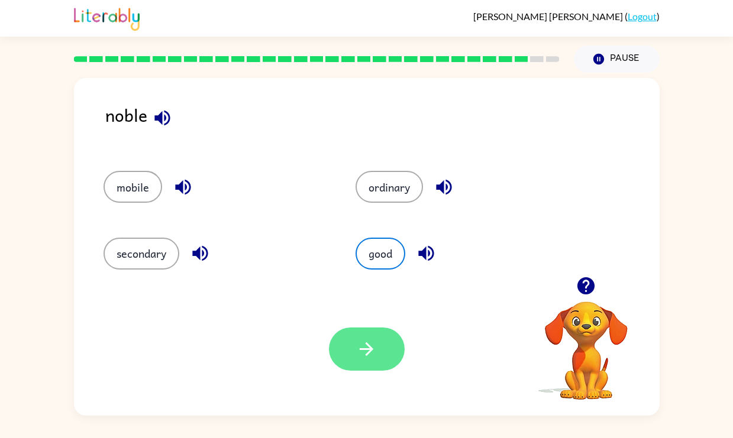
click at [372, 353] on icon "button" at bounding box center [366, 349] width 21 height 21
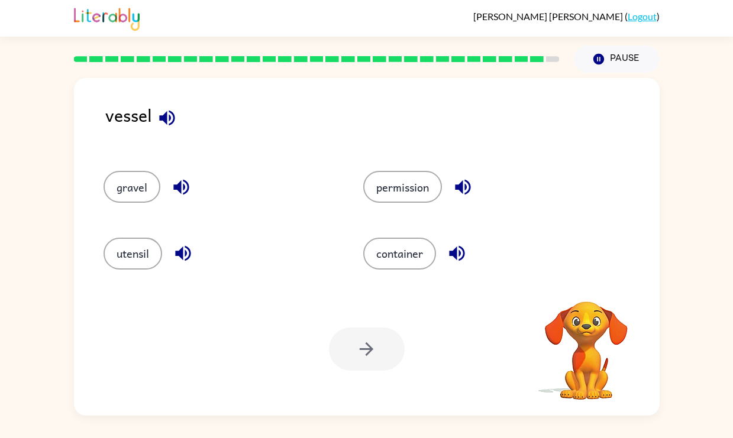
click at [164, 119] on icon "button" at bounding box center [166, 117] width 15 height 15
click at [164, 120] on icon "button" at bounding box center [166, 117] width 15 height 15
click at [385, 192] on button "permission" at bounding box center [402, 187] width 79 height 32
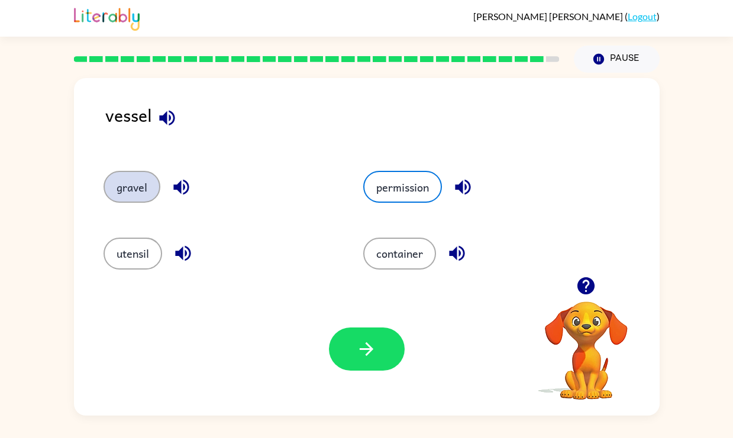
click at [144, 185] on button "gravel" at bounding box center [132, 187] width 57 height 32
click at [186, 192] on icon "button" at bounding box center [181, 187] width 21 height 21
click at [177, 257] on icon "button" at bounding box center [183, 253] width 21 height 21
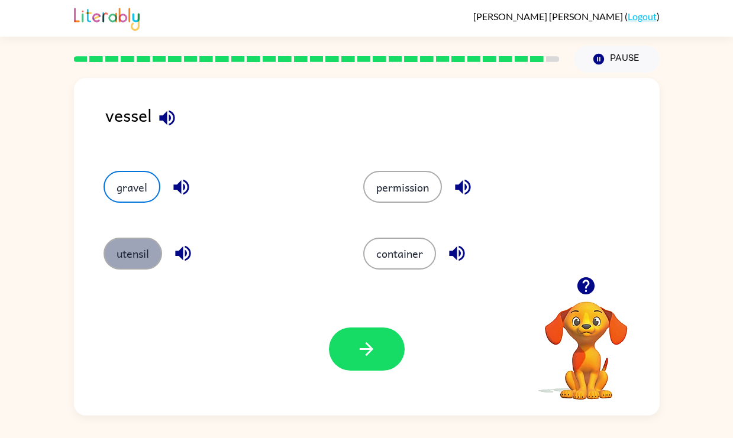
click at [129, 251] on button "utensil" at bounding box center [133, 254] width 59 height 32
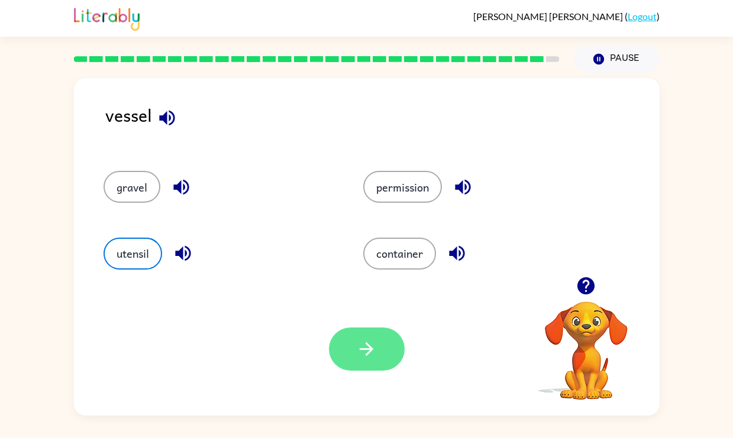
click at [343, 352] on button "button" at bounding box center [367, 349] width 76 height 43
